Goal: Task Accomplishment & Management: Manage account settings

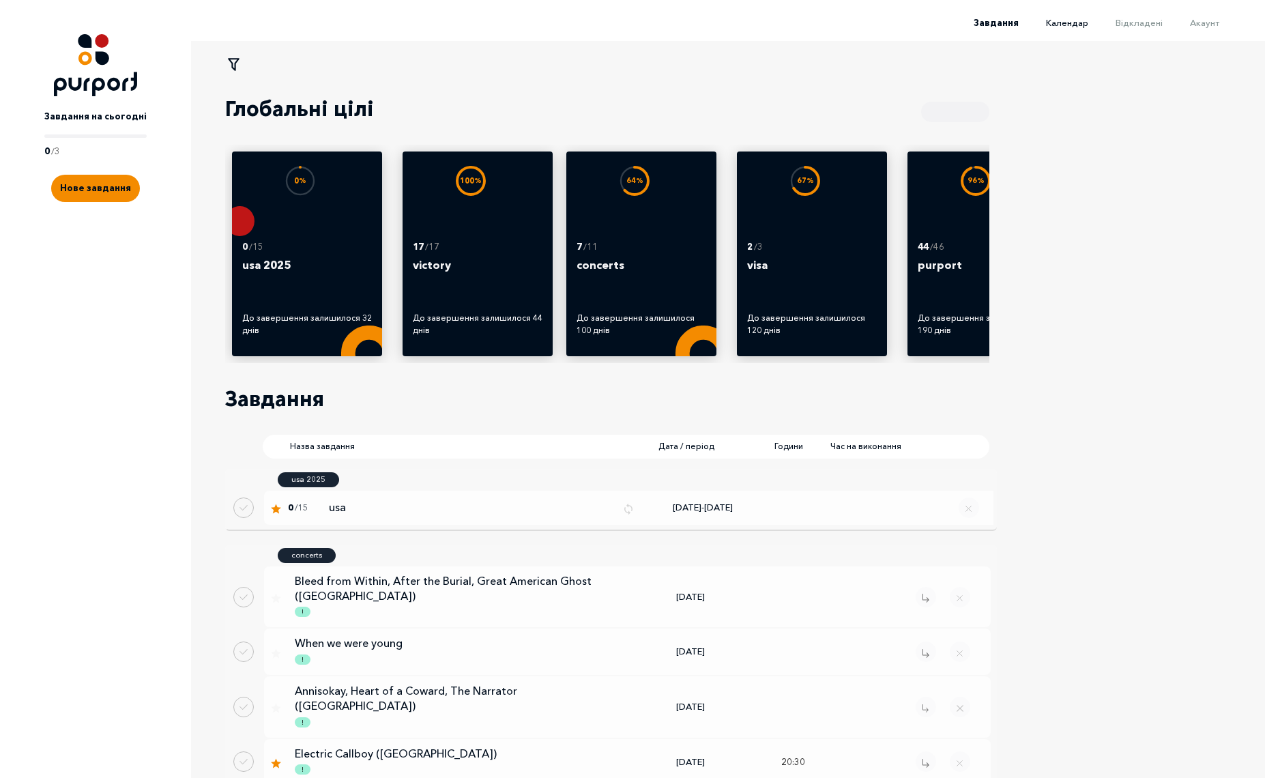
click at [1069, 18] on span "Календар" at bounding box center [1067, 22] width 42 height 11
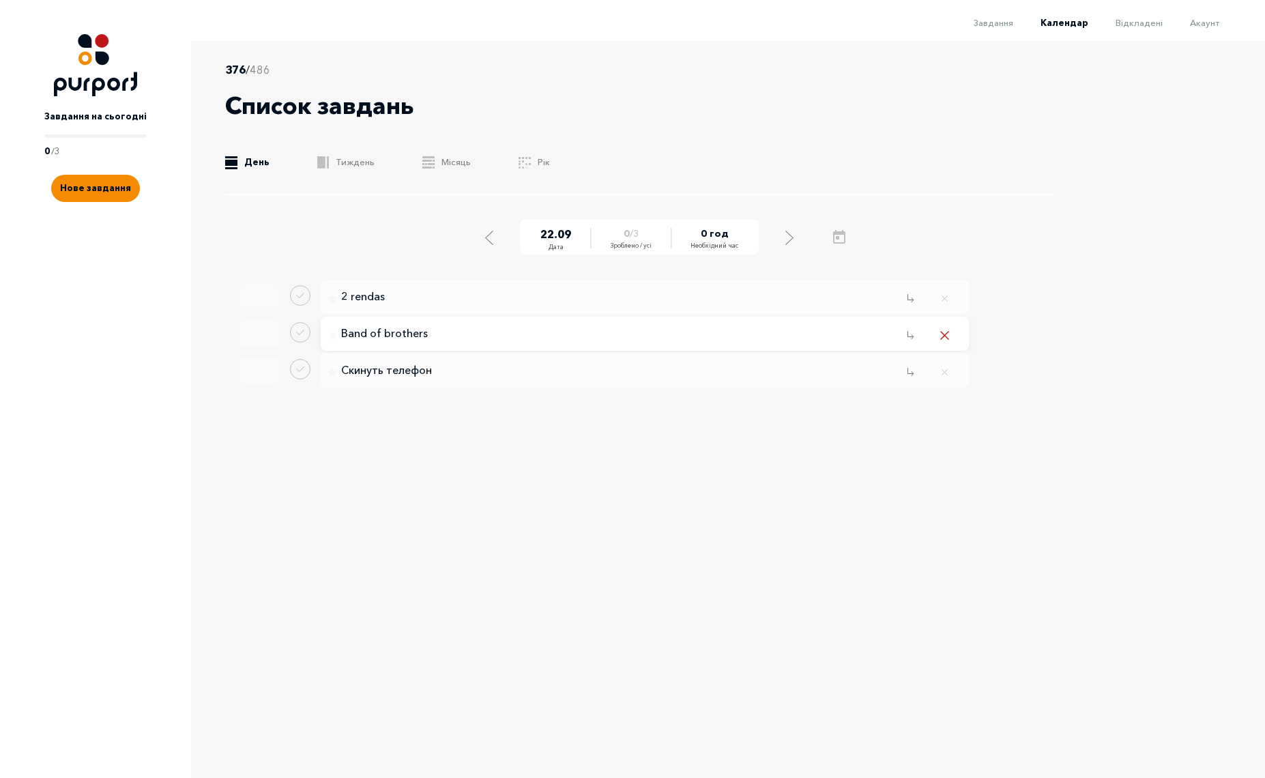
click at [944, 334] on icon "Remove task" at bounding box center [945, 336] width 8 height 8
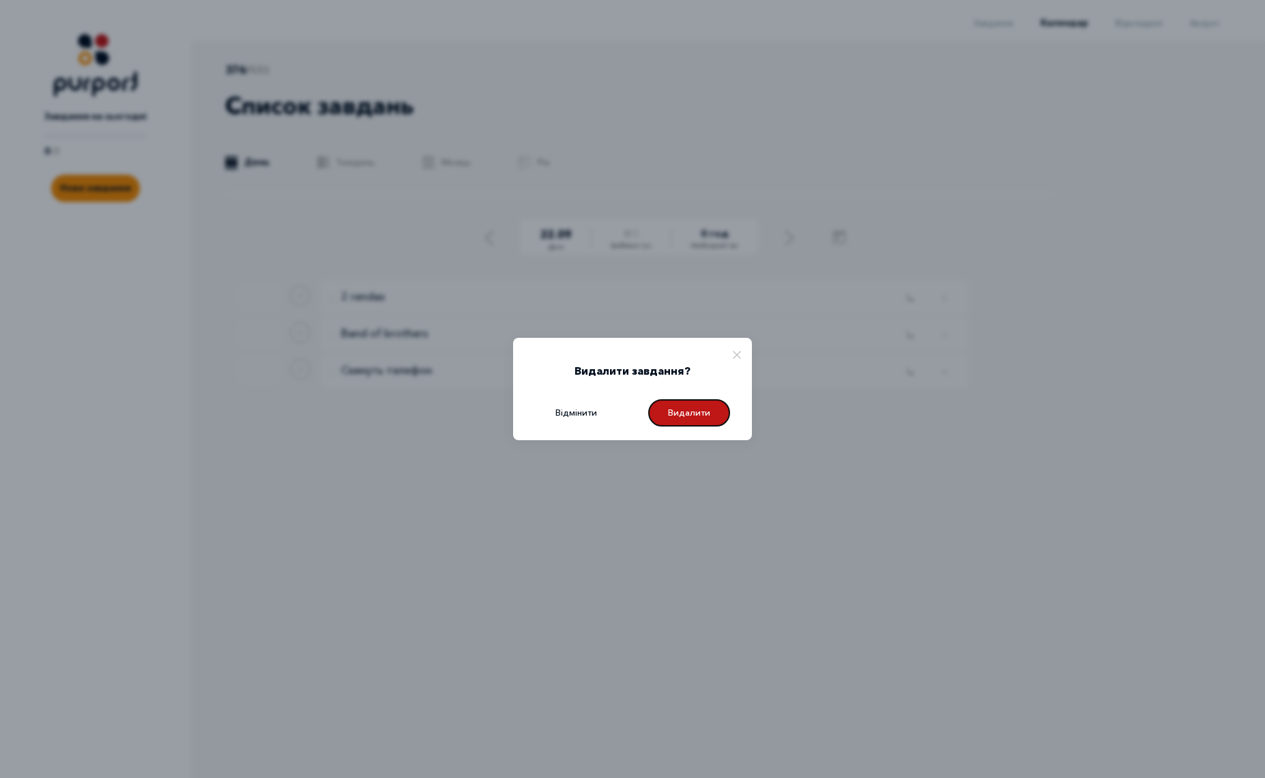
click at [682, 413] on button "Видалити" at bounding box center [689, 412] width 82 height 27
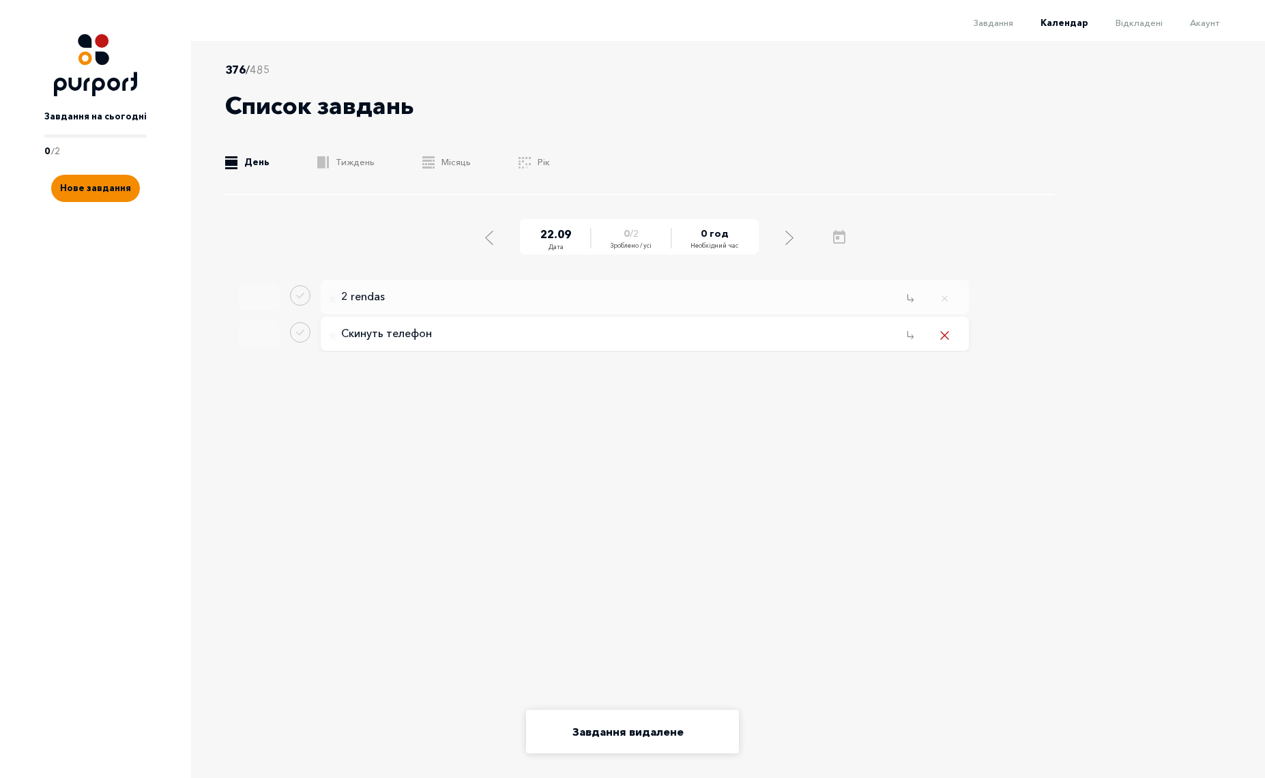
click at [944, 335] on icon "Remove task" at bounding box center [945, 336] width 8 height 8
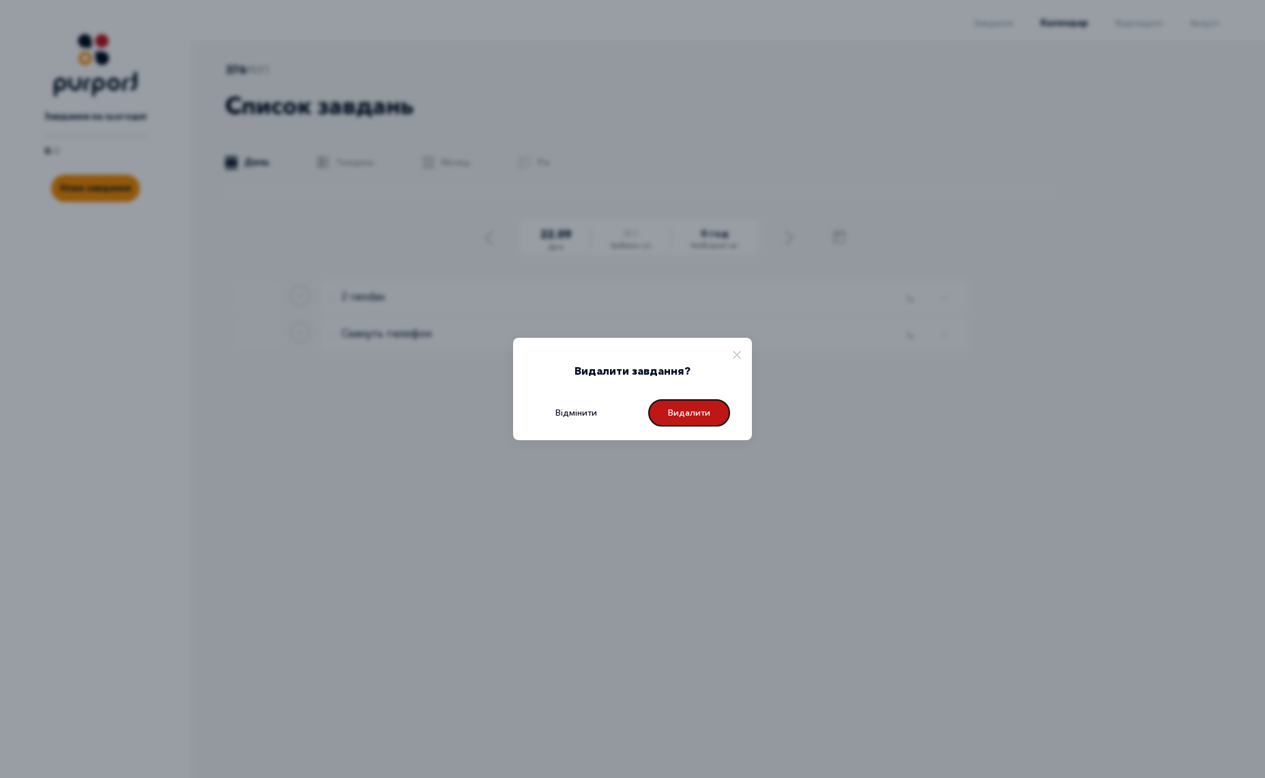
click at [702, 414] on button "Видалити" at bounding box center [689, 412] width 82 height 27
